Goal: Information Seeking & Learning: Stay updated

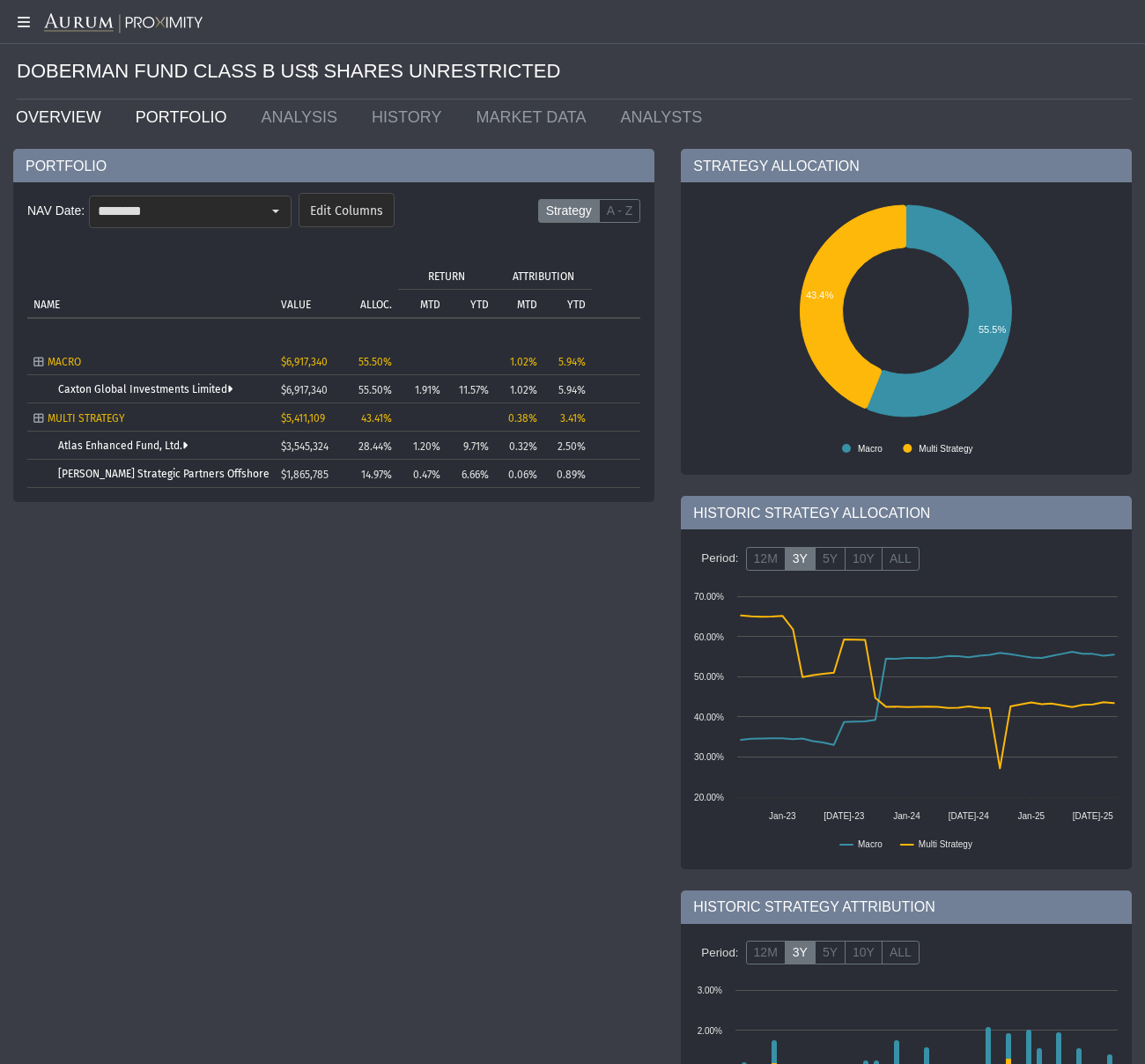
click at [47, 120] on link "OVERVIEW" at bounding box center [63, 117] width 120 height 35
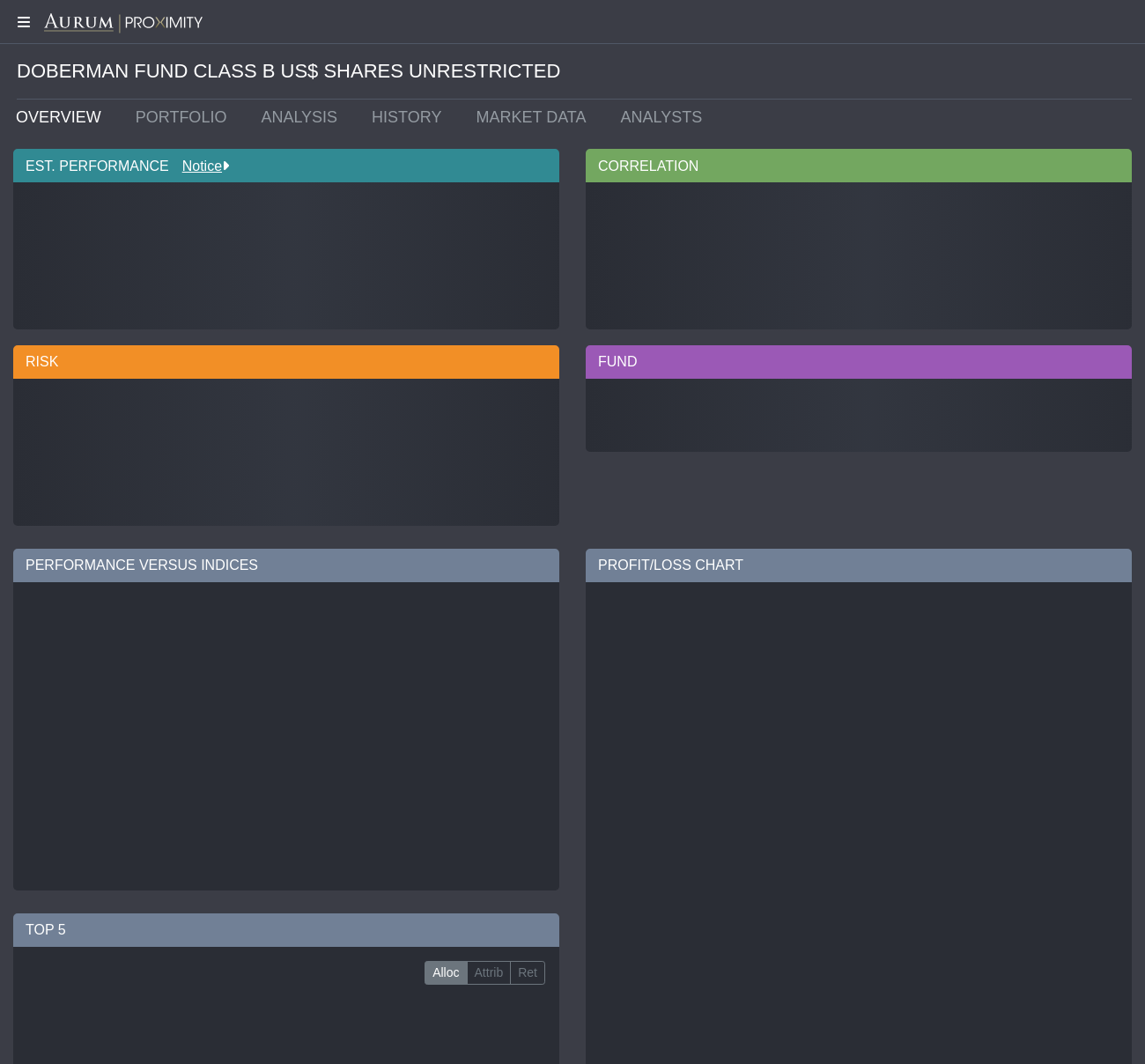
click at [26, 20] on icon at bounding box center [22, 22] width 44 height 14
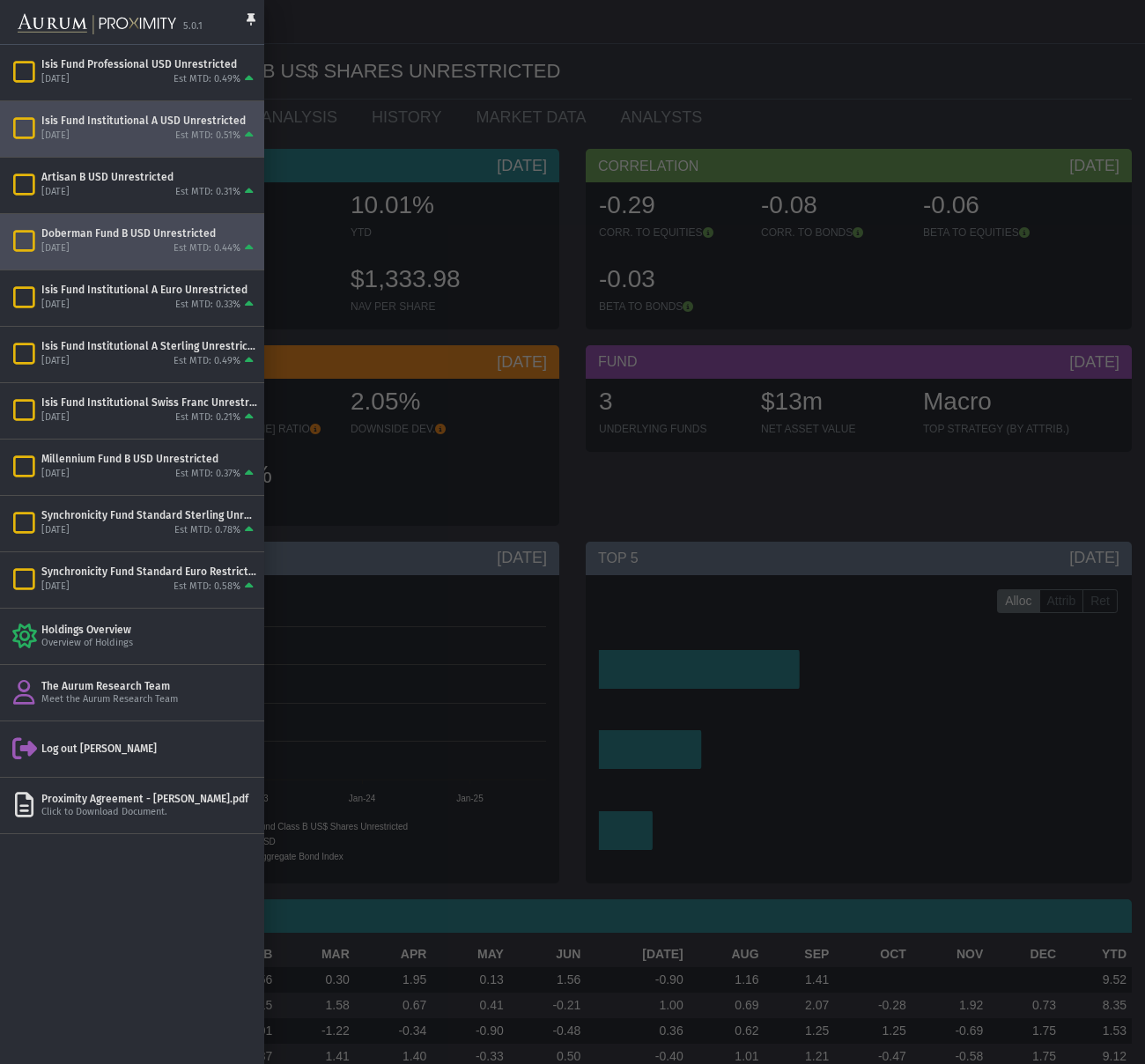
click at [70, 136] on div "[DATE]" at bounding box center [56, 136] width 28 height 13
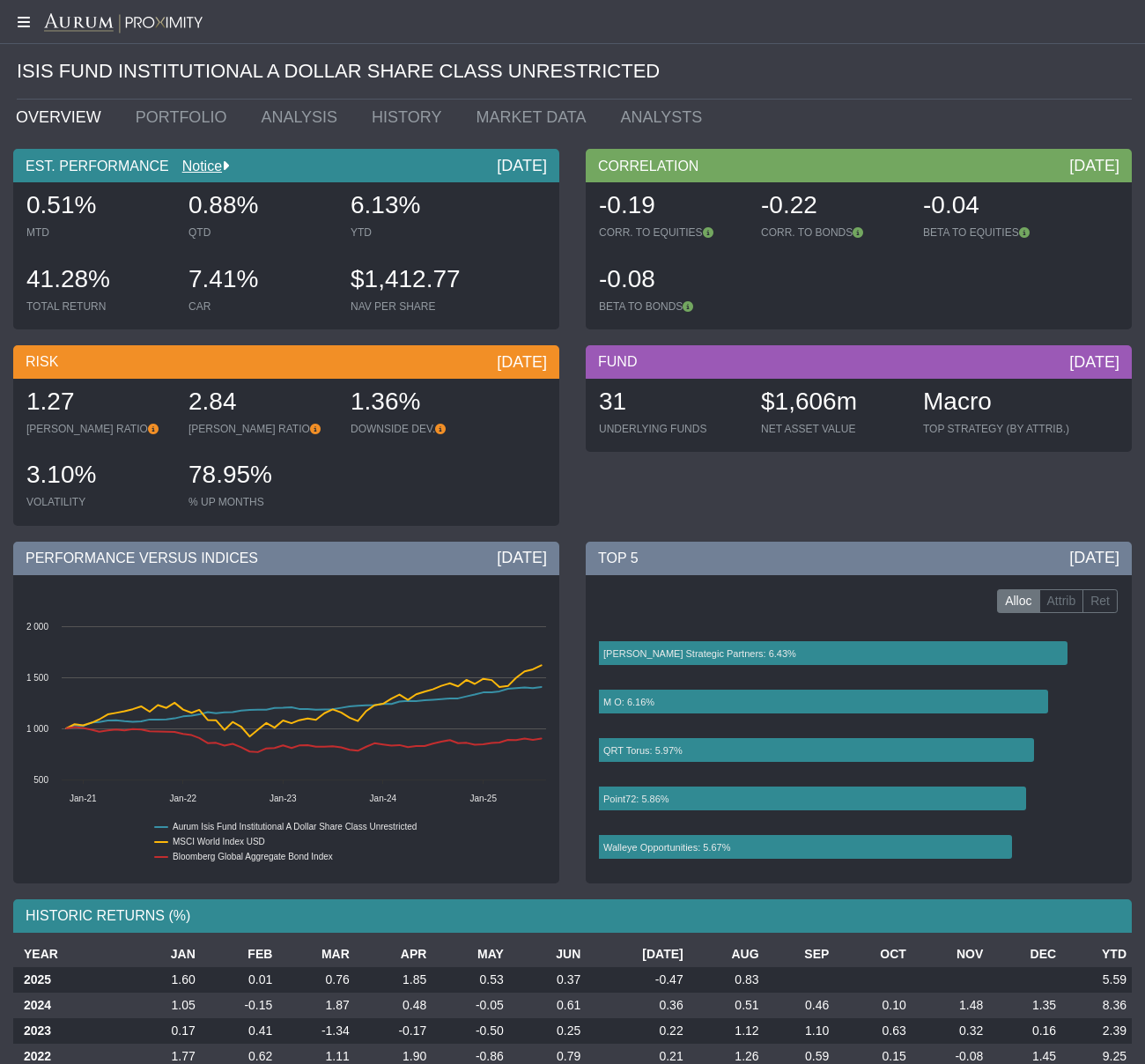
click at [23, 26] on icon at bounding box center [22, 22] width 44 height 14
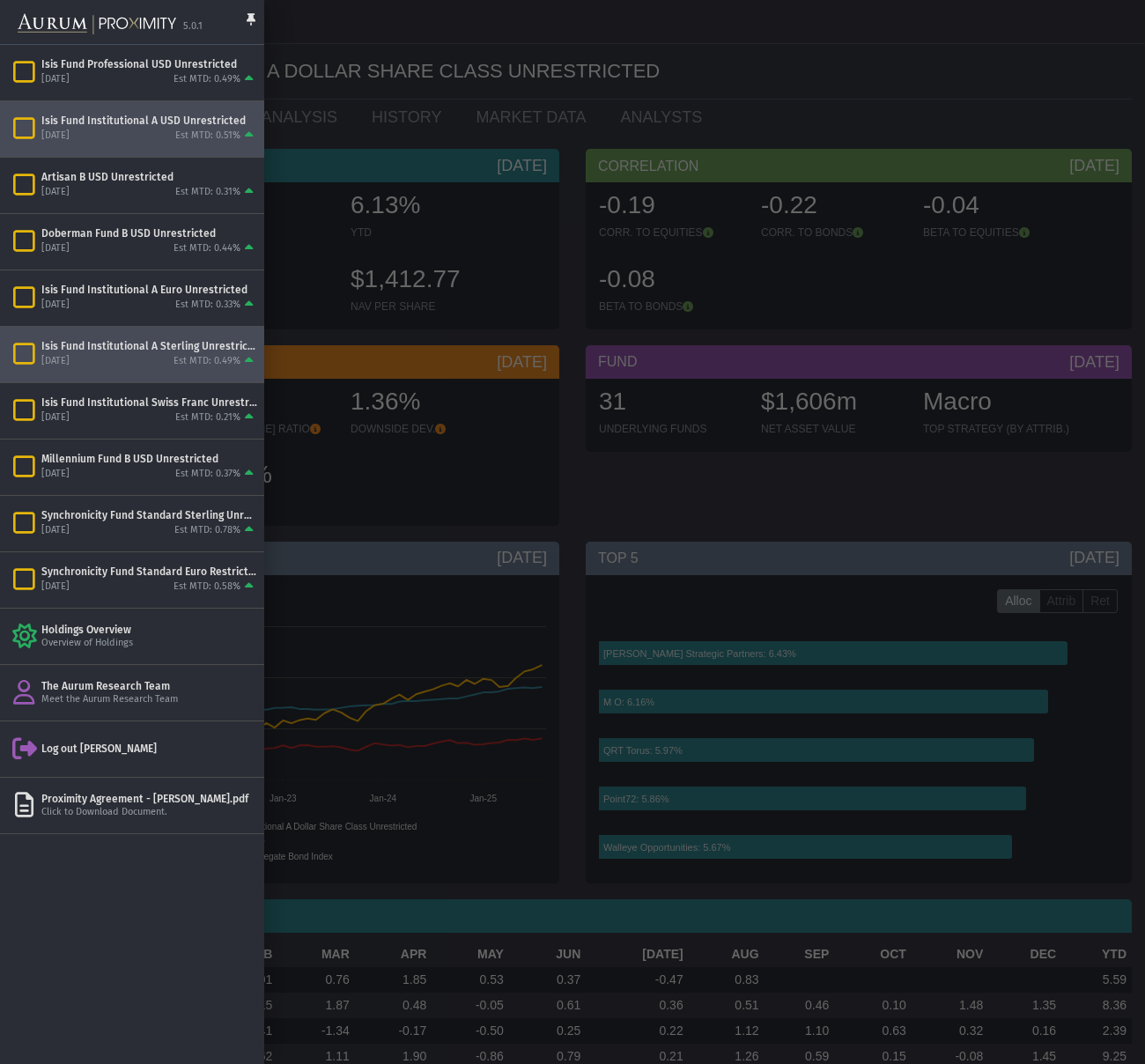
click at [161, 354] on div "[DATE] Est MTD: 0.49%" at bounding box center [149, 362] width 216 height 16
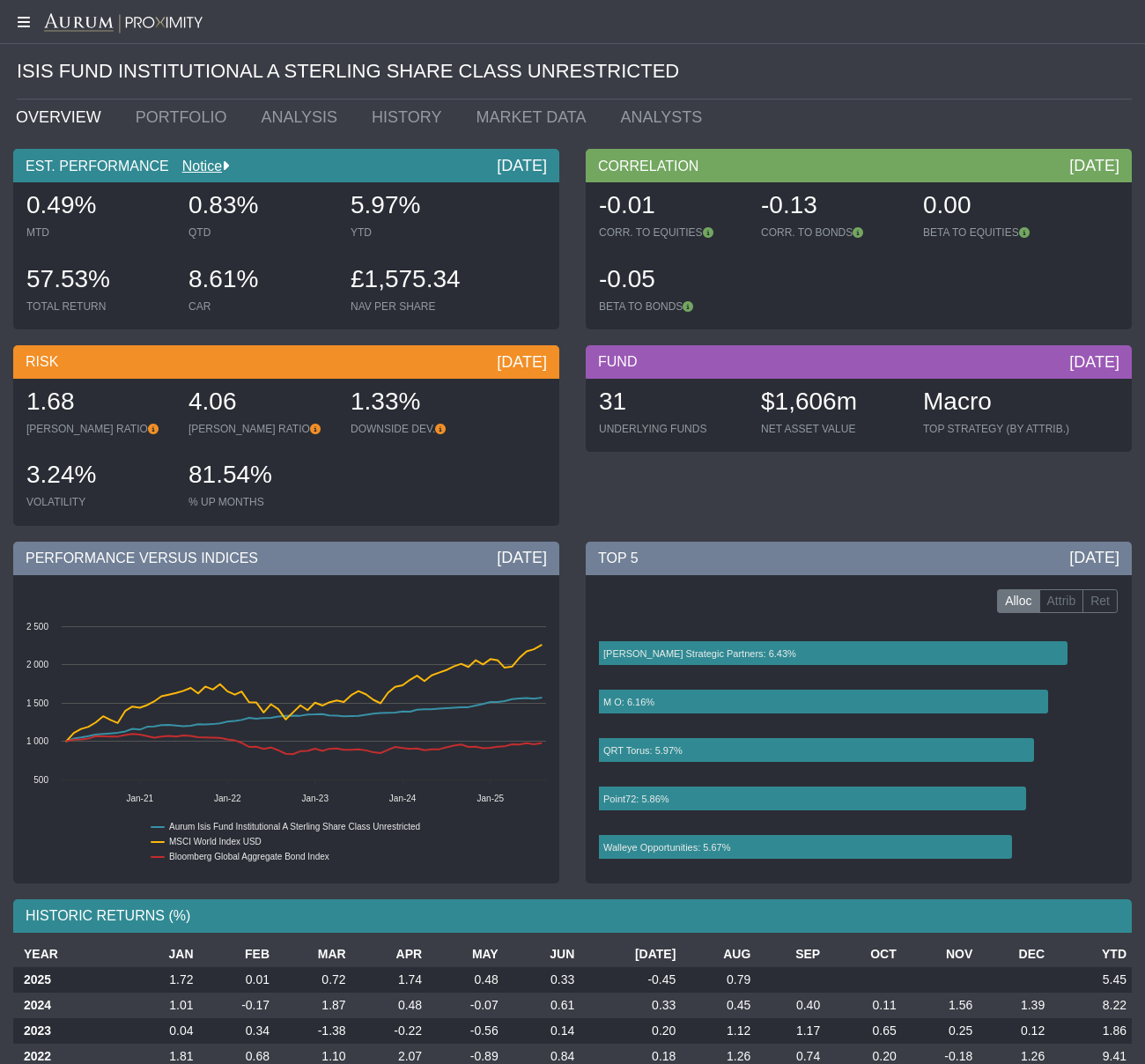
click at [26, 21] on icon at bounding box center [22, 22] width 44 height 14
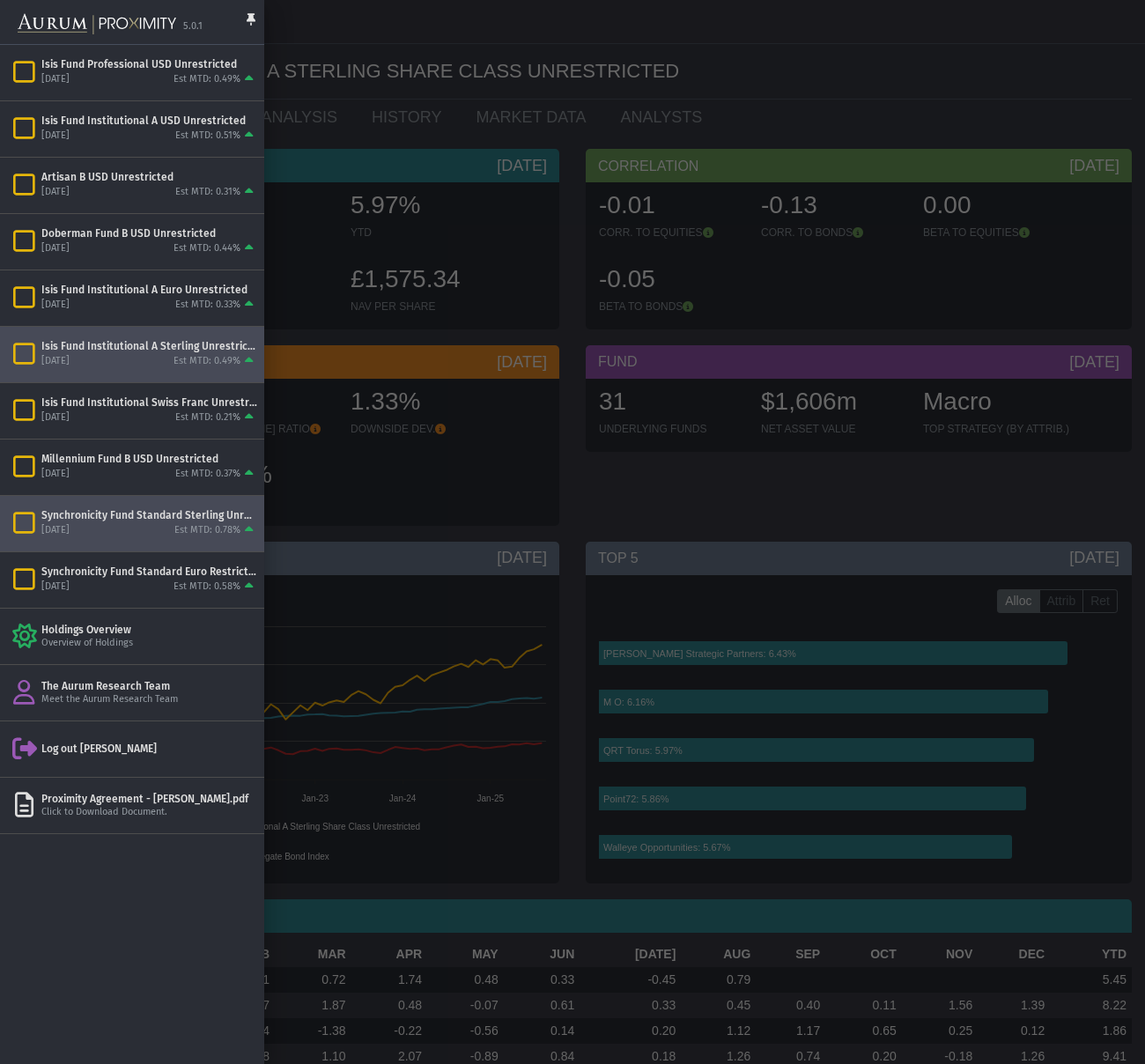
click at [70, 529] on div "[DATE]" at bounding box center [56, 530] width 28 height 13
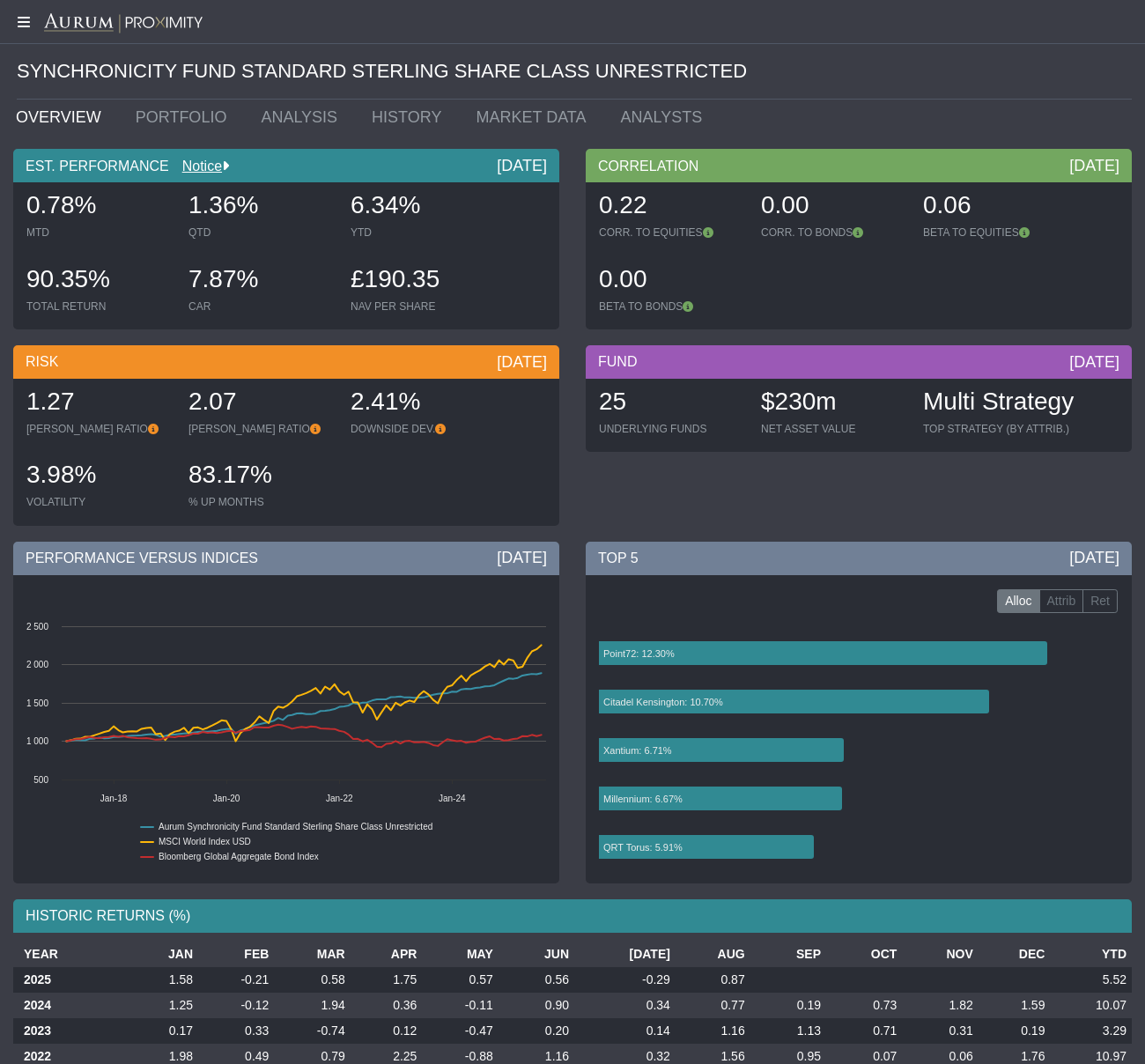
click at [21, 20] on icon at bounding box center [22, 22] width 44 height 14
